Goal: Information Seeking & Learning: Learn about a topic

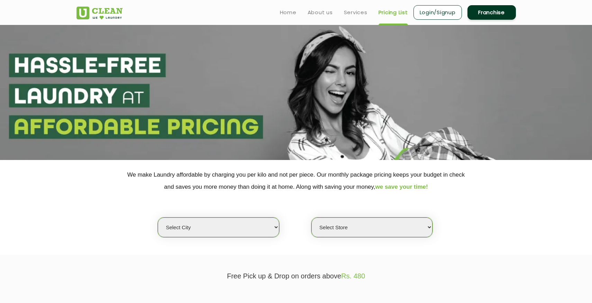
click at [258, 232] on select "Select city [GEOGRAPHIC_DATA] [GEOGRAPHIC_DATA] [GEOGRAPHIC_DATA] [GEOGRAPHIC_D…" at bounding box center [218, 227] width 121 height 20
select select "6"
click at [158, 217] on select "Select city [GEOGRAPHIC_DATA] [GEOGRAPHIC_DATA] [GEOGRAPHIC_DATA] [GEOGRAPHIC_D…" at bounding box center [218, 227] width 121 height 20
click at [335, 224] on select "Select Store" at bounding box center [371, 227] width 121 height 20
select select "468"
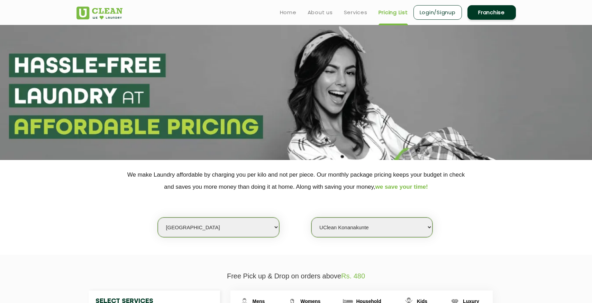
click at [311, 217] on select "Select Store [GEOGRAPHIC_DATA] [GEOGRAPHIC_DATA] UClean KR [GEOGRAPHIC_DATA] [G…" at bounding box center [371, 227] width 121 height 20
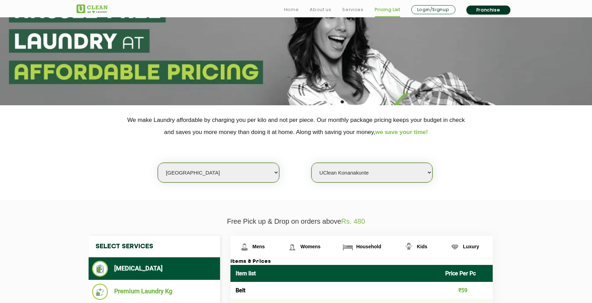
scroll to position [87, 0]
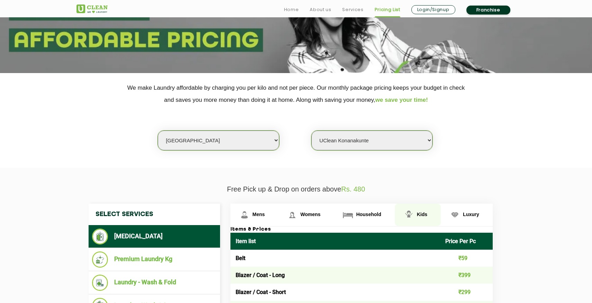
click at [422, 215] on span "Kids" at bounding box center [422, 214] width 10 height 6
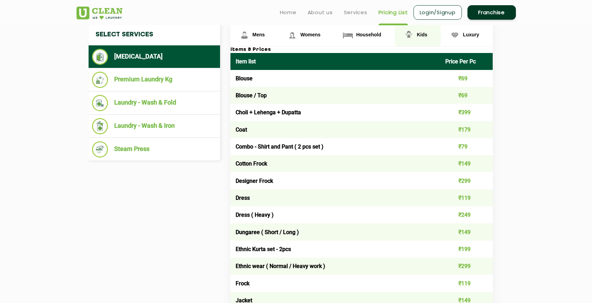
scroll to position [242, 0]
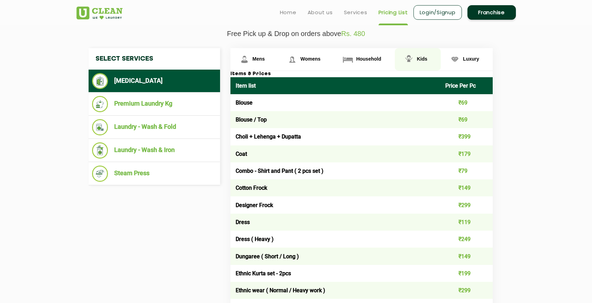
click at [421, 57] on span "Kids" at bounding box center [422, 59] width 10 height 6
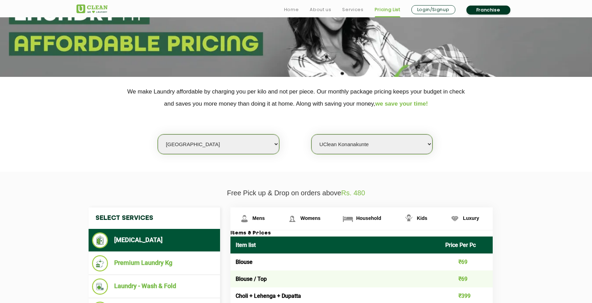
scroll to position [97, 0]
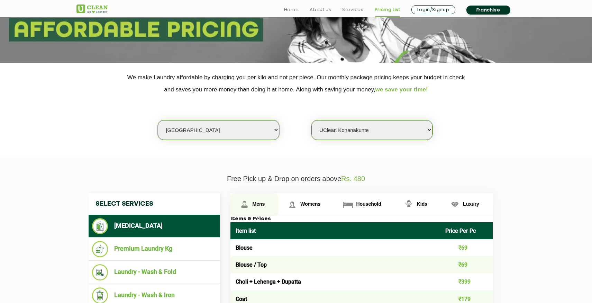
click at [265, 206] on link "Mens" at bounding box center [254, 204] width 48 height 22
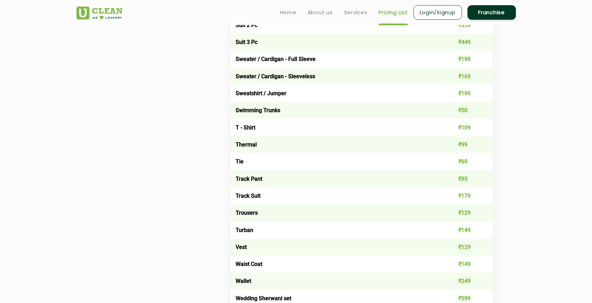
scroll to position [1136, 0]
